Goal: Task Accomplishment & Management: Manage account settings

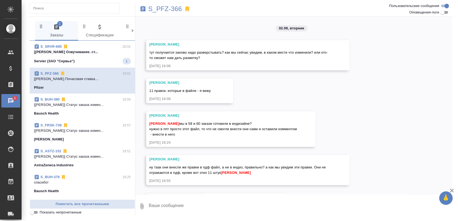
scroll to position [752, 0]
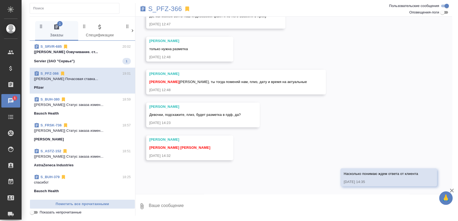
click at [93, 55] on span "S_SRVR-685 20:02 [Муталимов Марк] Работа Озвучивание. ст... Servier (ЗАО "Сервь…" at bounding box center [82, 54] width 97 height 20
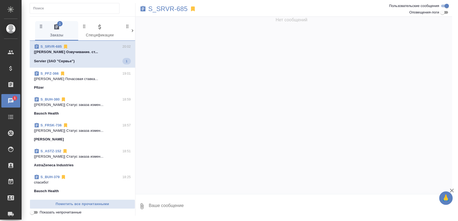
scroll to position [0, 0]
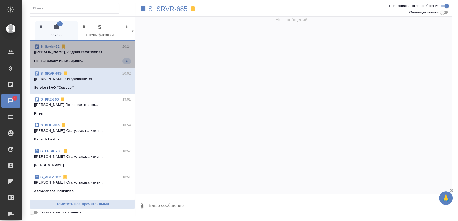
click at [87, 61] on div "ООО «Савант Инжиниринг» 4" at bounding box center [82, 61] width 97 height 6
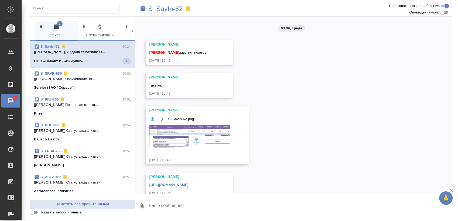
scroll to position [4, 0]
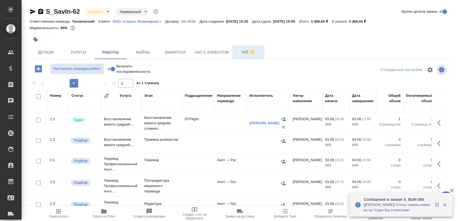
click at [240, 53] on span "Чат" at bounding box center [248, 52] width 26 height 7
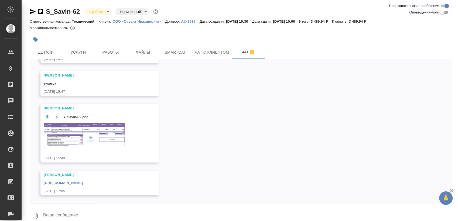
scroll to position [55, 0]
click at [93, 125] on img at bounding box center [84, 134] width 81 height 23
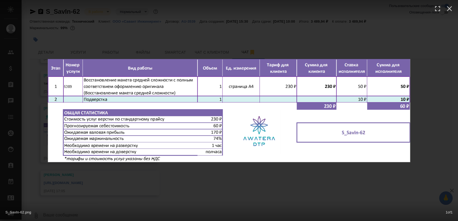
click at [313, 187] on div "S_SavIn-62.png 1 of 1" at bounding box center [229, 110] width 458 height 221
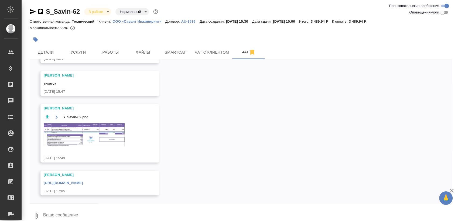
click at [141, 185] on div "https://drive.awatera.com/apps/files/files/10281082?dir=/Shares/%D0%9E%D0%9E%D0…" at bounding box center [92, 182] width 97 height 7
click at [83, 182] on link "https://drive.awatera.com/apps/files/files/10281082?dir=/Shares/%D0%9E%D0%9E%D0…" at bounding box center [63, 183] width 39 height 4
click at [175, 51] on span "Smartcat" at bounding box center [175, 52] width 26 height 7
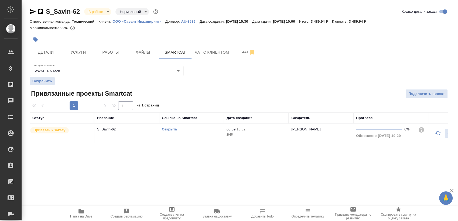
click at [171, 128] on link "Открыть" at bounding box center [169, 129] width 15 height 4
click at [168, 127] on link "Открыть" at bounding box center [169, 129] width 15 height 4
click at [98, 47] on button "Работы" at bounding box center [110, 52] width 32 height 13
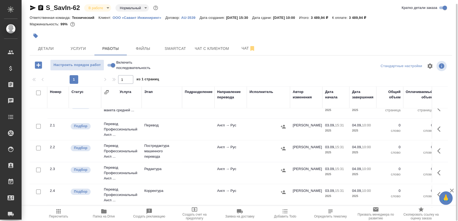
scroll to position [35, 0]
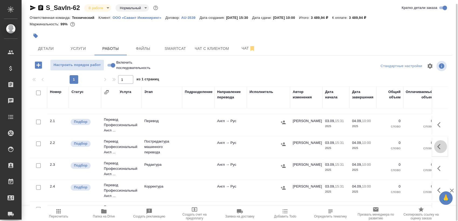
click at [441, 149] on button "button" at bounding box center [440, 146] width 13 height 13
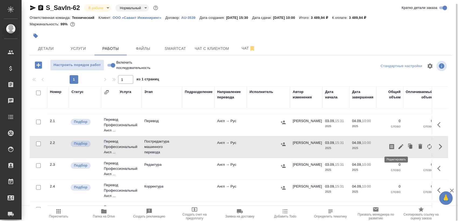
click at [398, 146] on icon "button" at bounding box center [401, 146] width 6 height 6
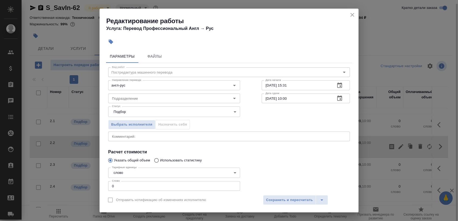
scroll to position [33, 0]
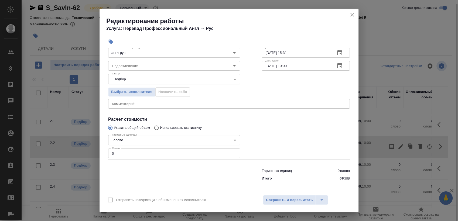
click at [145, 154] on input "0" at bounding box center [174, 154] width 132 height 10
paste input "147.2"
type input "147.2"
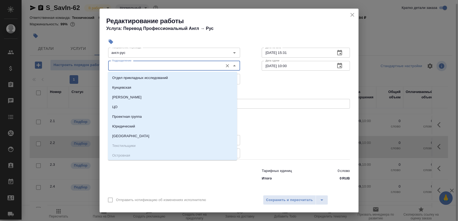
click at [162, 69] on input "Подразделение" at bounding box center [165, 66] width 111 height 6
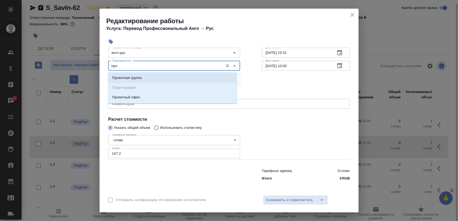
click at [155, 94] on li "Проектный офис" at bounding box center [172, 98] width 129 height 10
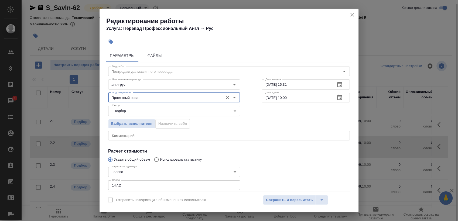
scroll to position [0, 0]
type input "Проектный офис"
click at [336, 86] on icon "button" at bounding box center [339, 85] width 6 height 6
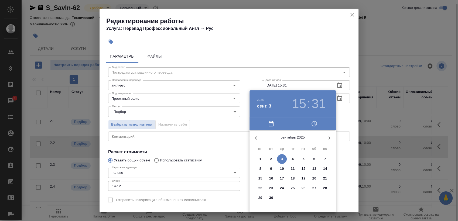
click at [280, 158] on span "3" at bounding box center [282, 158] width 10 height 5
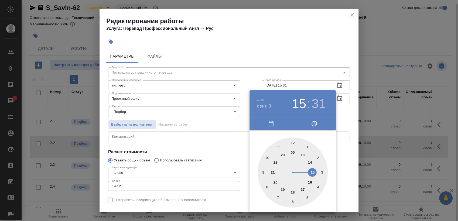
click at [280, 187] on div at bounding box center [293, 173] width 70 height 70
click at [292, 143] on div at bounding box center [293, 173] width 70 height 70
type input "03.09.2025 19:00"
click at [345, 111] on div at bounding box center [229, 110] width 458 height 221
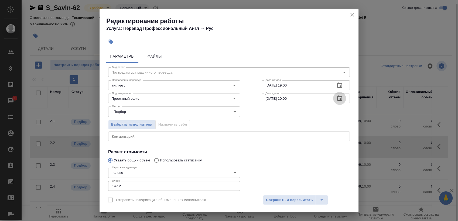
click at [333, 100] on button "button" at bounding box center [339, 98] width 13 height 13
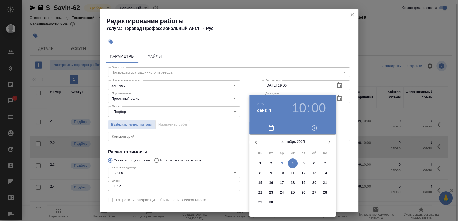
click at [303, 103] on h3 "10" at bounding box center [299, 108] width 14 height 15
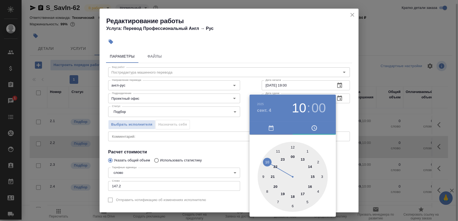
click at [263, 194] on div at bounding box center [293, 177] width 70 height 70
type input "04.09.2025 08:00"
drag, startPoint x: 350, startPoint y: 117, endPoint x: 343, endPoint y: 120, distance: 6.9
click at [349, 117] on div at bounding box center [229, 110] width 458 height 221
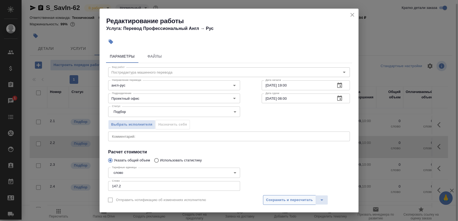
click at [296, 196] on button "Сохранить и пересчитать" at bounding box center [289, 200] width 53 height 10
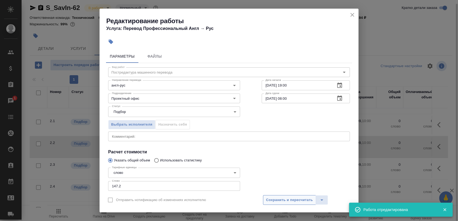
click at [295, 198] on span "Сохранить и пересчитать" at bounding box center [289, 200] width 47 height 6
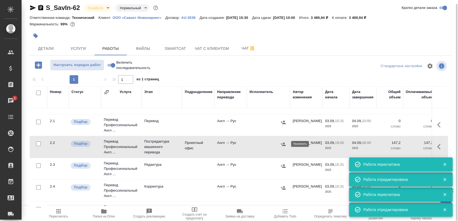
click at [283, 142] on icon "button" at bounding box center [282, 144] width 5 height 5
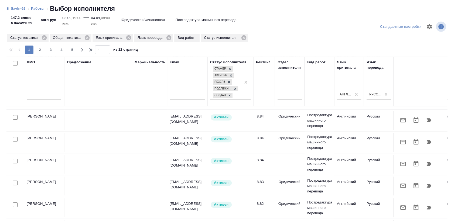
scroll to position [7, 0]
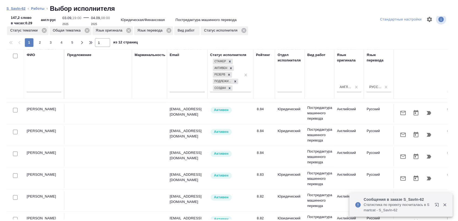
click at [19, 8] on link "S_SavIn-62" at bounding box center [15, 8] width 19 height 4
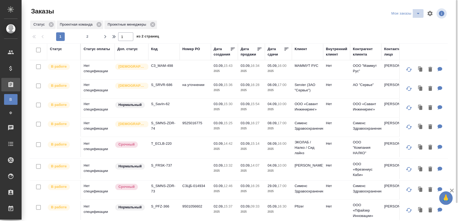
click at [416, 15] on icon "split button" at bounding box center [418, 13] width 6 height 6
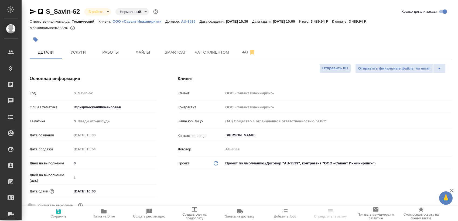
select select "RU"
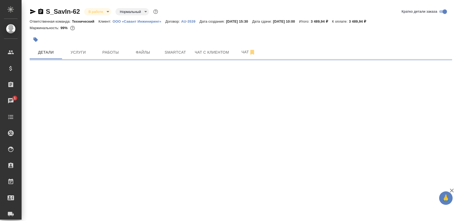
select select "RU"
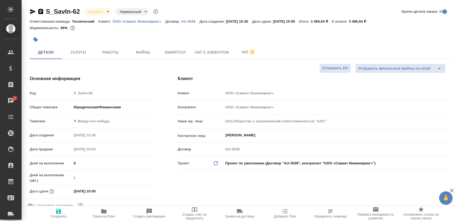
type textarea "x"
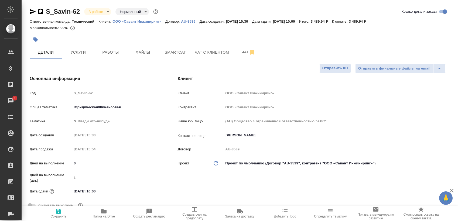
type textarea "x"
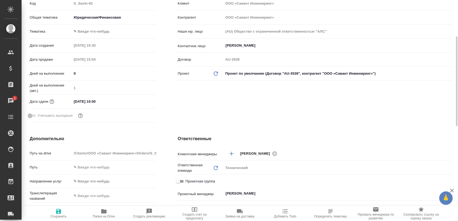
click at [100, 216] on span "Папка на Drive" at bounding box center [104, 217] width 22 height 4
type textarea "x"
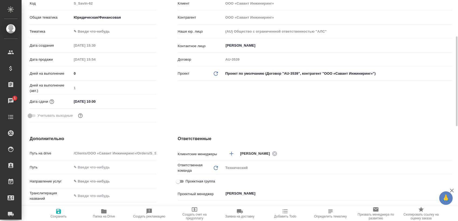
type textarea "x"
click at [107, 17] on body "🙏 .cls-1 fill:#fff; AWATERA Sergeeva Anastasia Клиенты Спецификации Заказы 1 Ча…" at bounding box center [229, 110] width 458 height 221
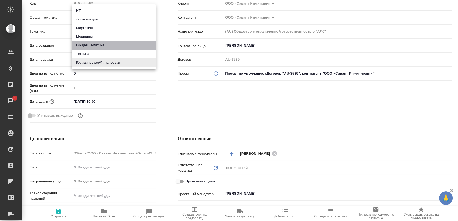
click at [101, 49] on li "Общая Тематика" at bounding box center [114, 45] width 84 height 9
type input "obtem"
type textarea "x"
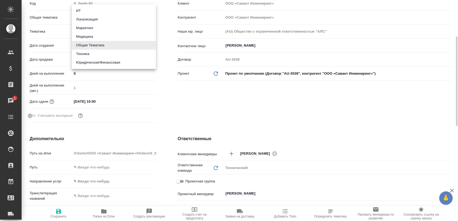
click at [94, 18] on body "🙏 .cls-1 fill:#fff; AWATERA Sergeeva Anastasia Клиенты Спецификации Заказы 1 Ча…" at bounding box center [229, 110] width 458 height 221
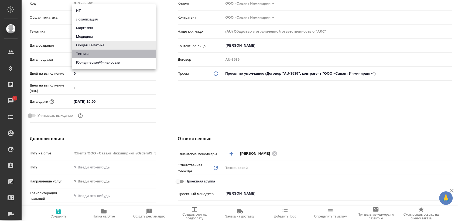
click at [94, 54] on li "Техника" at bounding box center [114, 54] width 84 height 9
type input "tech"
type textarea "x"
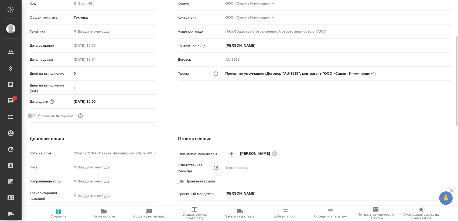
click at [114, 32] on body "🙏 .cls-1 fill:#fff; AWATERA Sergeeva Anastasia Клиенты Спецификации Заказы 1 Ча…" at bounding box center [229, 110] width 458 height 221
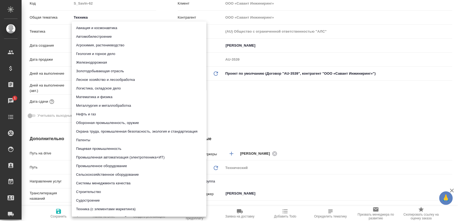
click at [139, 129] on li "Охрана труда, промышленная безопасность, экология и стандартизация" at bounding box center [139, 131] width 135 height 9
type input "5f647205b73bc97568ca66b9"
type textarea "x"
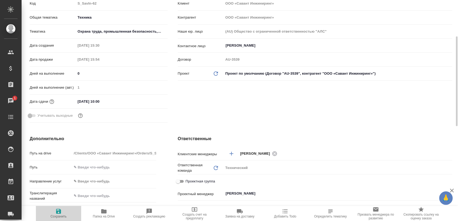
click at [57, 212] on icon "button" at bounding box center [58, 211] width 5 height 5
type textarea "x"
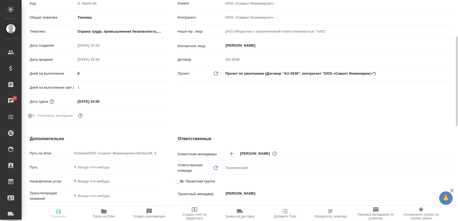
type textarea "x"
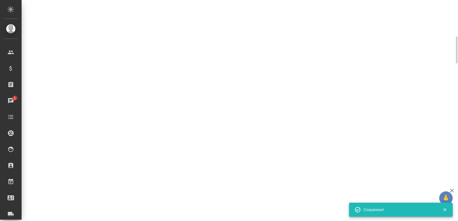
select select "RU"
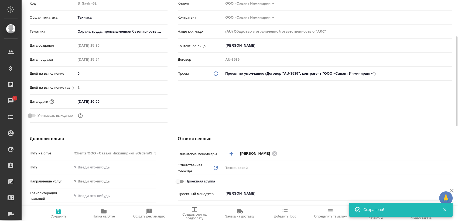
type textarea "x"
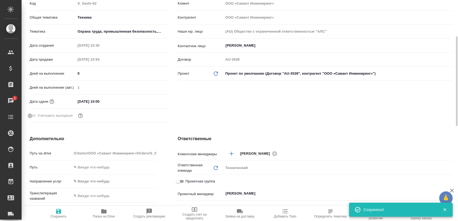
type textarea "x"
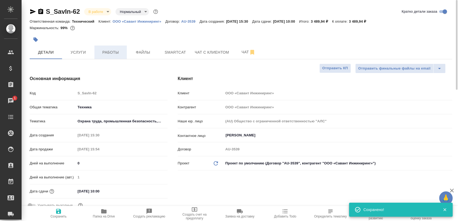
click at [114, 57] on button "Работы" at bounding box center [110, 52] width 32 height 13
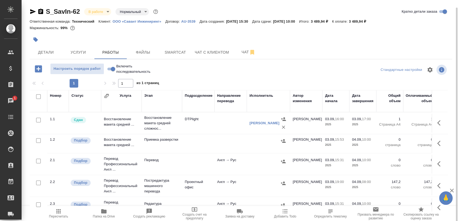
scroll to position [4, 0]
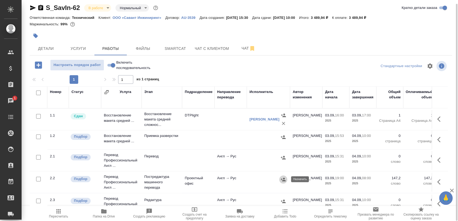
click at [285, 179] on icon "button" at bounding box center [282, 179] width 5 height 5
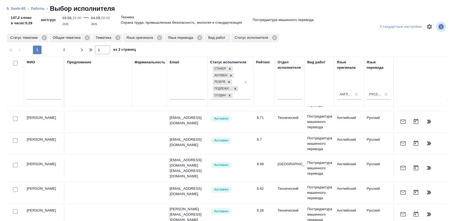
scroll to position [120, 0]
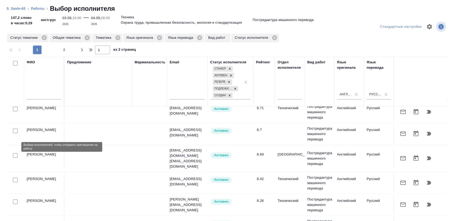
click at [16, 153] on input "checkbox" at bounding box center [15, 155] width 5 height 5
checkbox input "true"
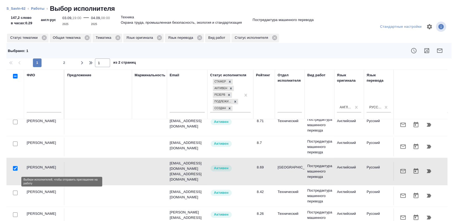
click at [14, 191] on input "checkbox" at bounding box center [15, 193] width 5 height 5
checkbox input "true"
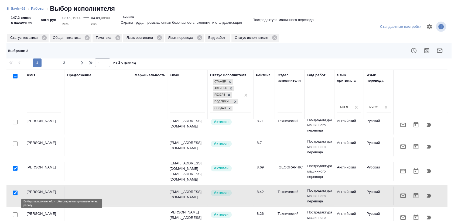
click at [14, 213] on input "checkbox" at bounding box center [15, 215] width 5 height 5
checkbox input "true"
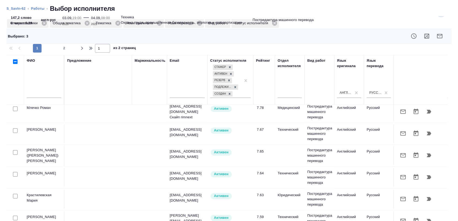
scroll to position [20, 0]
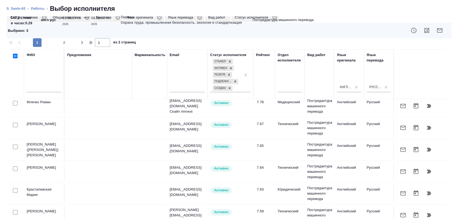
click at [18, 187] on div at bounding box center [15, 191] width 12 height 8
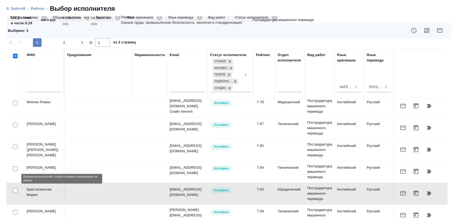
click at [13, 188] on input "checkbox" at bounding box center [15, 190] width 5 height 5
checkbox input "true"
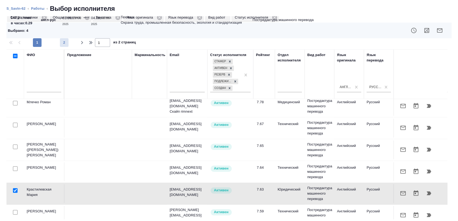
click at [64, 43] on span "2" at bounding box center [64, 42] width 9 height 5
type input "2"
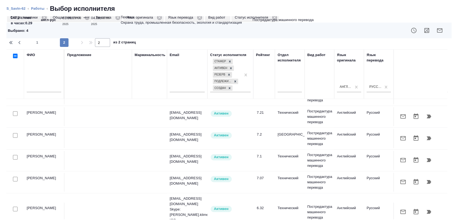
scroll to position [7, 0]
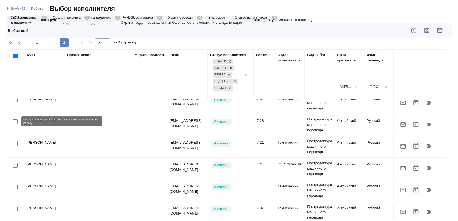
click at [15, 121] on input "checkbox" at bounding box center [15, 121] width 5 height 5
checkbox input "true"
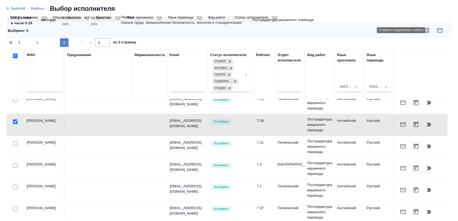
click at [437, 31] on icon "button" at bounding box center [439, 30] width 5 height 4
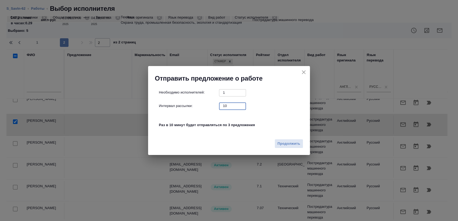
click at [223, 104] on input "10" at bounding box center [232, 105] width 27 height 7
type input "0"
click at [292, 144] on span "Продолжить" at bounding box center [289, 144] width 23 height 6
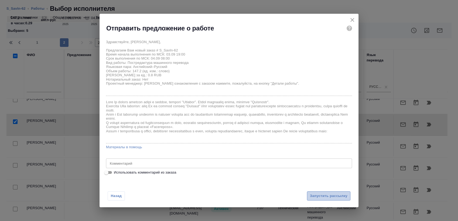
click at [337, 196] on span "Запустить рассылку" at bounding box center [328, 196] width 37 height 6
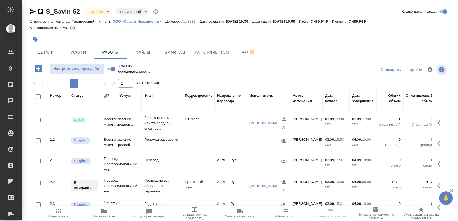
scroll to position [4, 0]
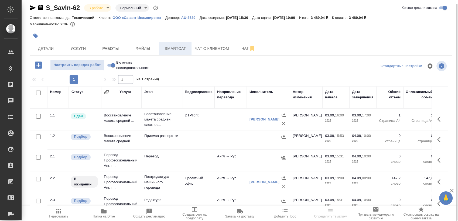
click at [182, 46] on span "Smartcat" at bounding box center [175, 48] width 26 height 7
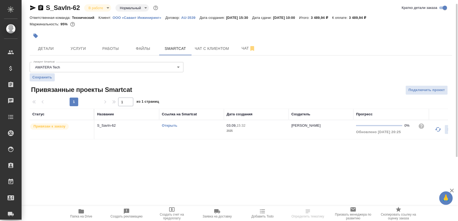
click at [170, 126] on link "Открыть" at bounding box center [169, 126] width 15 height 4
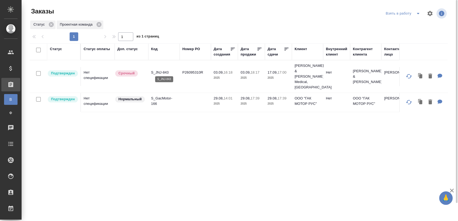
click at [161, 70] on p "S_JNJ-843" at bounding box center [164, 72] width 26 height 5
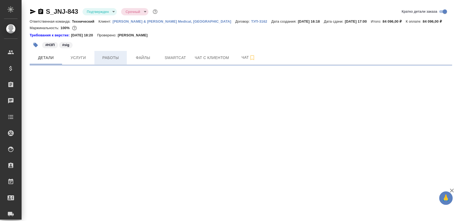
select select "RU"
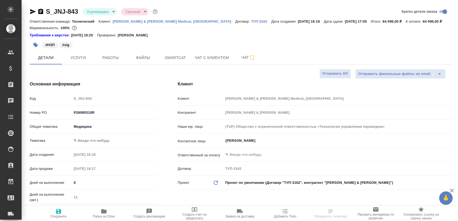
type textarea "x"
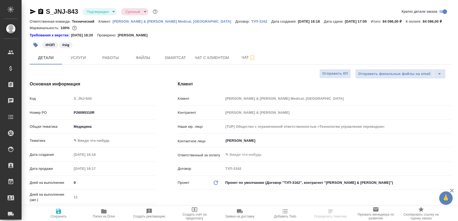
type textarea "x"
click at [88, 9] on body "🙏 .cls-1 fill:#fff; AWATERA [PERSON_NAME] Спецификации Заказы Чаты Todo Проекты…" at bounding box center [229, 110] width 458 height 221
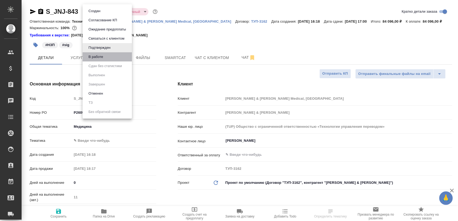
click at [106, 56] on li "В работе" at bounding box center [107, 56] width 49 height 9
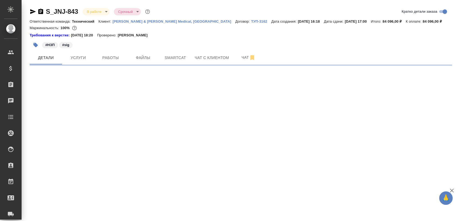
select select "RU"
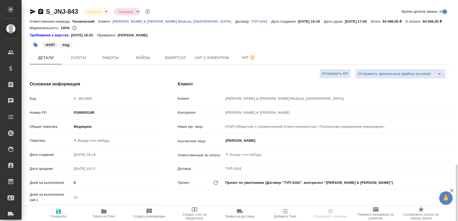
type textarea "x"
click at [234, 57] on button "Чат" at bounding box center [248, 57] width 32 height 13
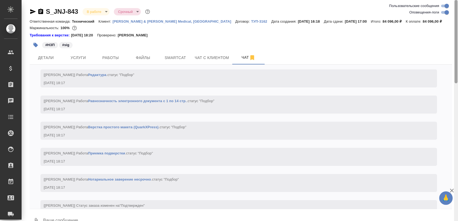
scroll to position [880, 0]
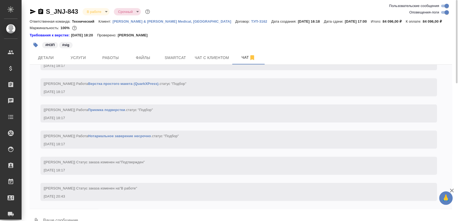
click at [446, 9] on input "Оповещения-логи" at bounding box center [446, 12] width 19 height 6
checkbox input "false"
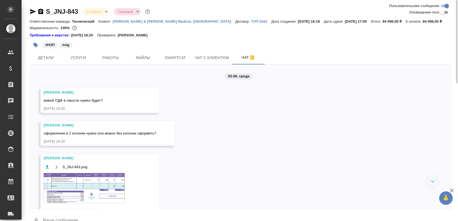
scroll to position [84, 0]
